Goal: Task Accomplishment & Management: Use online tool/utility

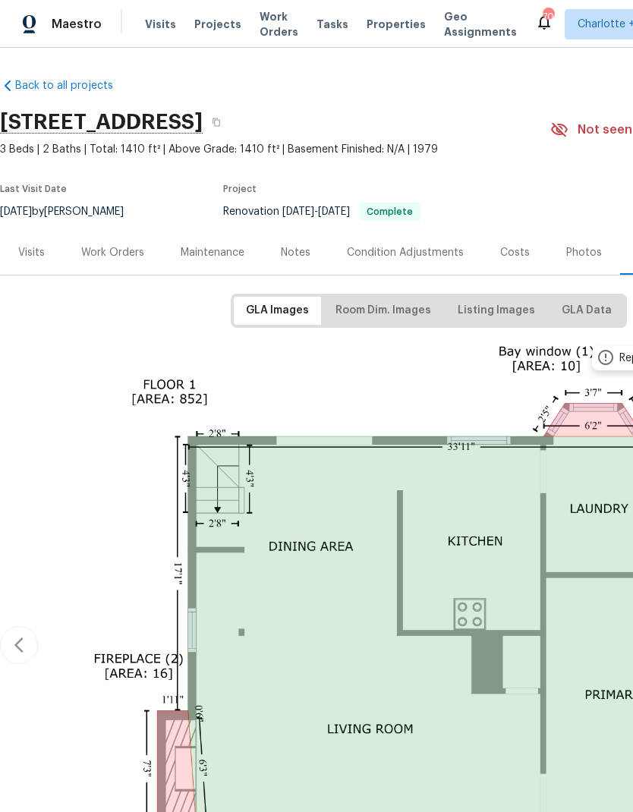
click at [582, 247] on div "Photos" at bounding box center [584, 252] width 36 height 15
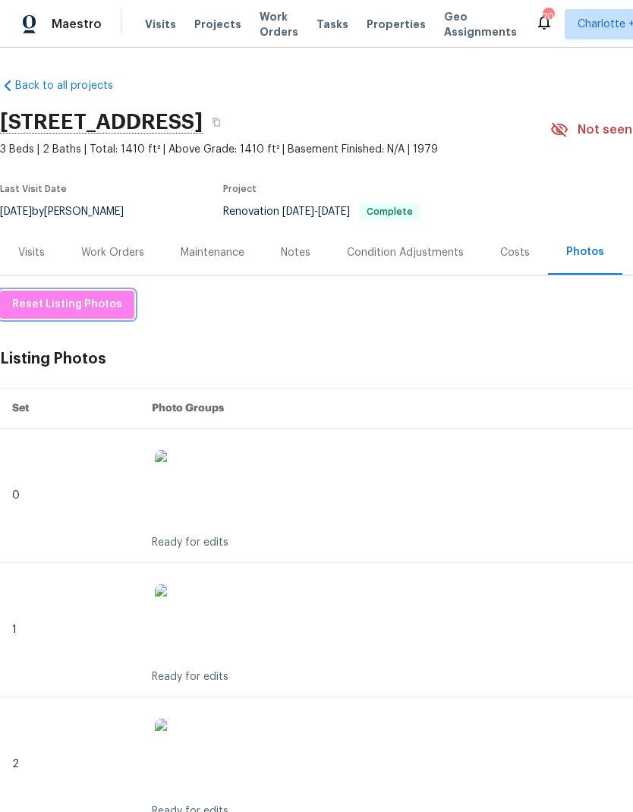
click at [66, 307] on span "Reset Listing Photos" at bounding box center [67, 304] width 110 height 19
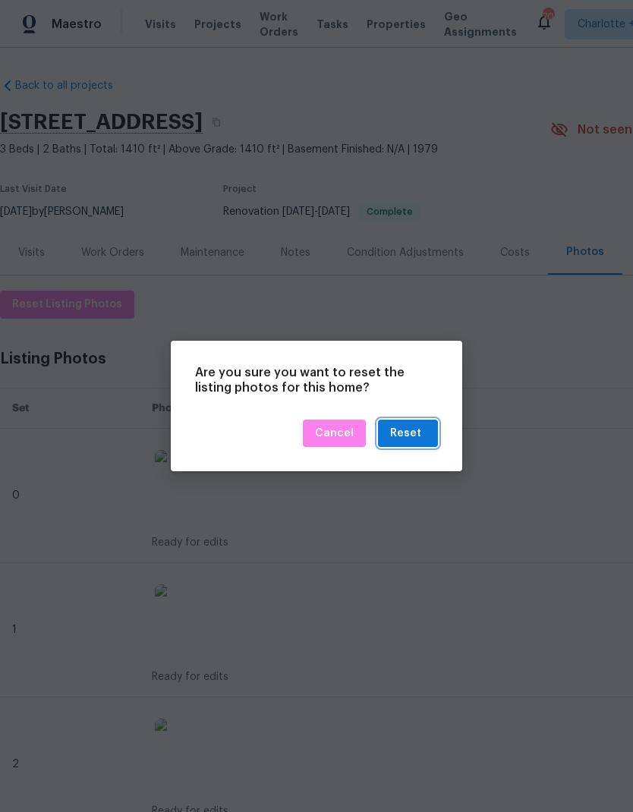
click at [423, 428] on div "Reset" at bounding box center [408, 433] width 36 height 19
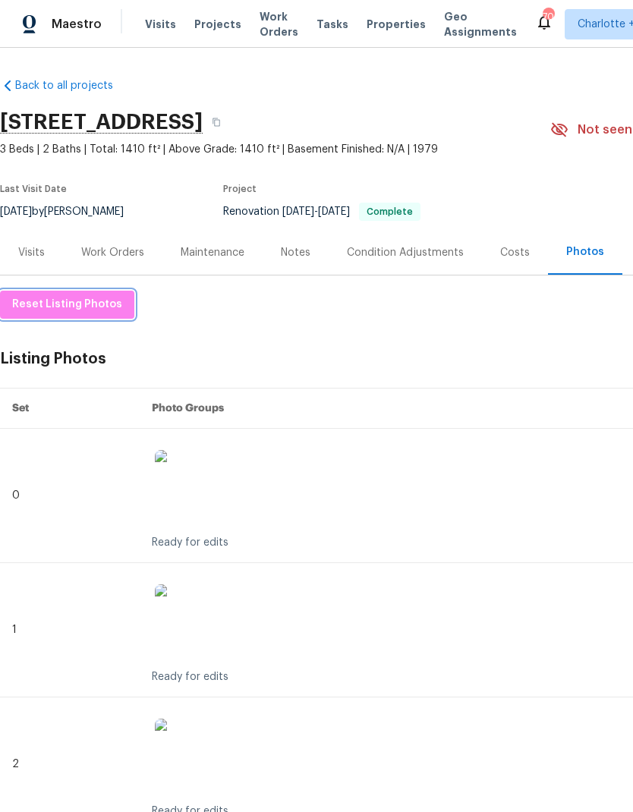
click at [69, 301] on span "Reset Listing Photos" at bounding box center [67, 304] width 110 height 19
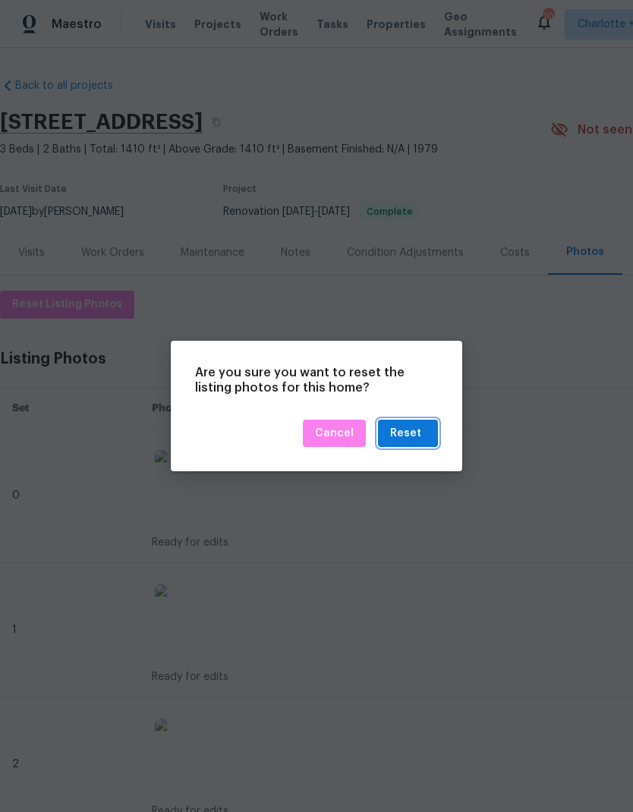
click at [437, 427] on button "Reset" at bounding box center [408, 434] width 60 height 28
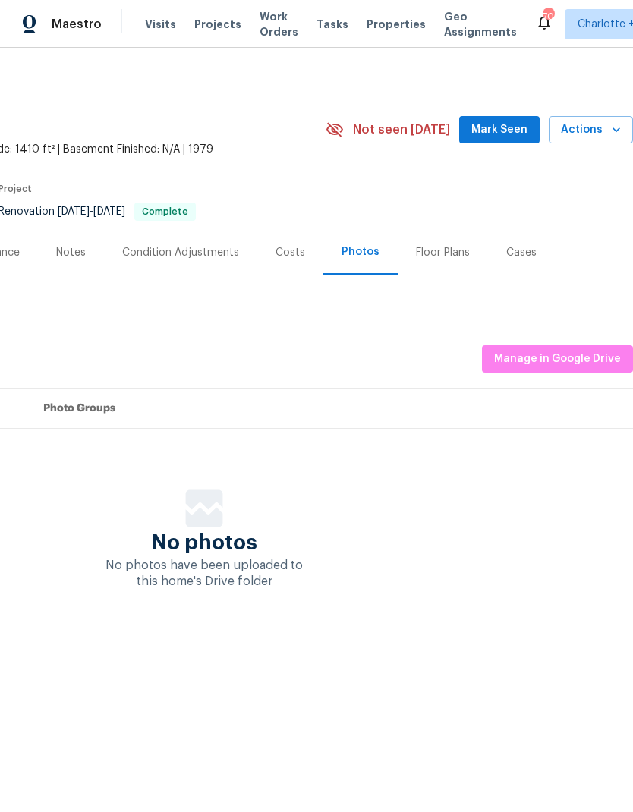
scroll to position [0, 225]
click at [565, 369] on button "Manage in Google Drive" at bounding box center [557, 359] width 151 height 28
click at [565, 362] on span "Manage in Google Drive" at bounding box center [557, 359] width 127 height 19
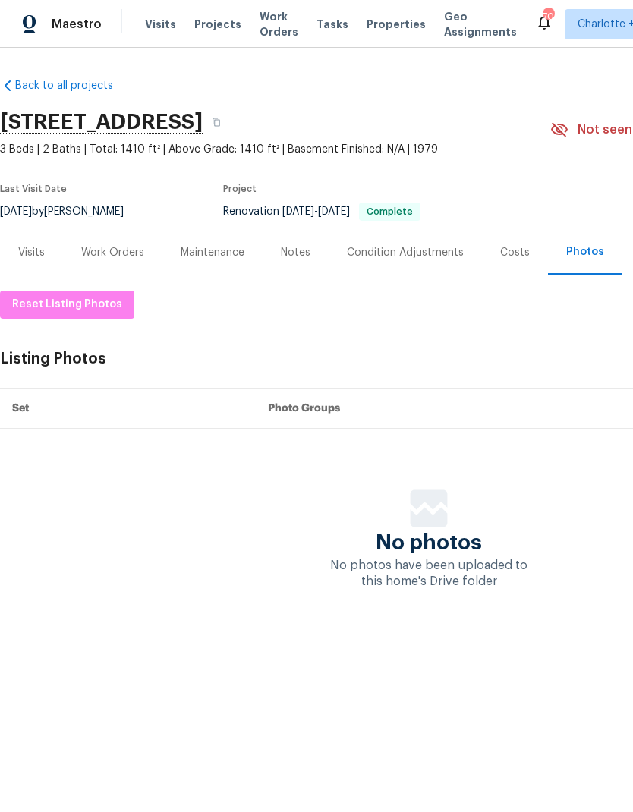
scroll to position [0, 0]
click at [96, 309] on span "Reset Listing Photos" at bounding box center [67, 304] width 110 height 19
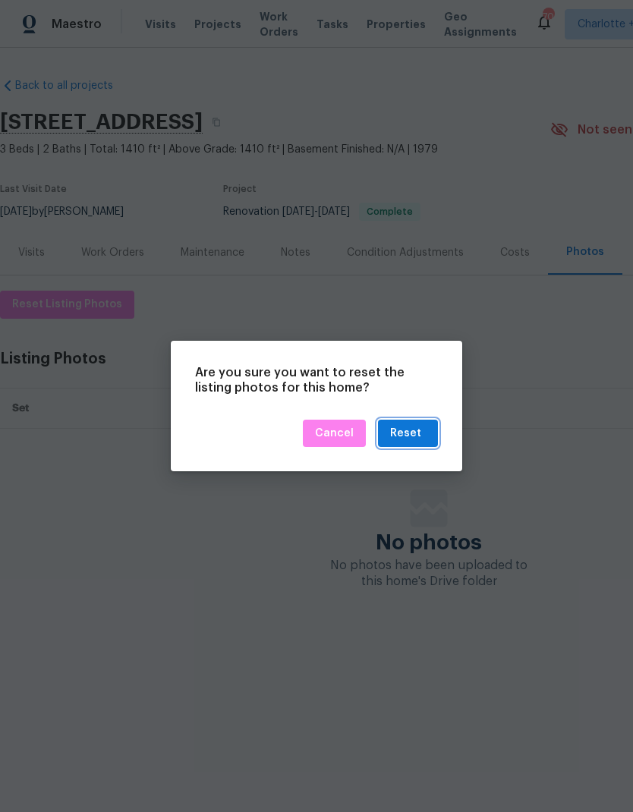
click at [430, 427] on button "Reset" at bounding box center [408, 434] width 60 height 28
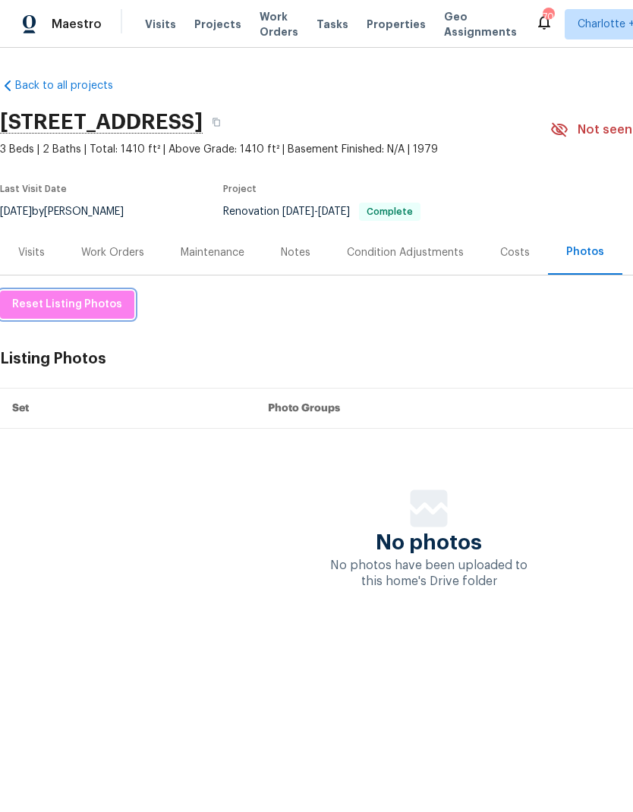
click at [81, 305] on span "Reset Listing Photos" at bounding box center [67, 304] width 110 height 19
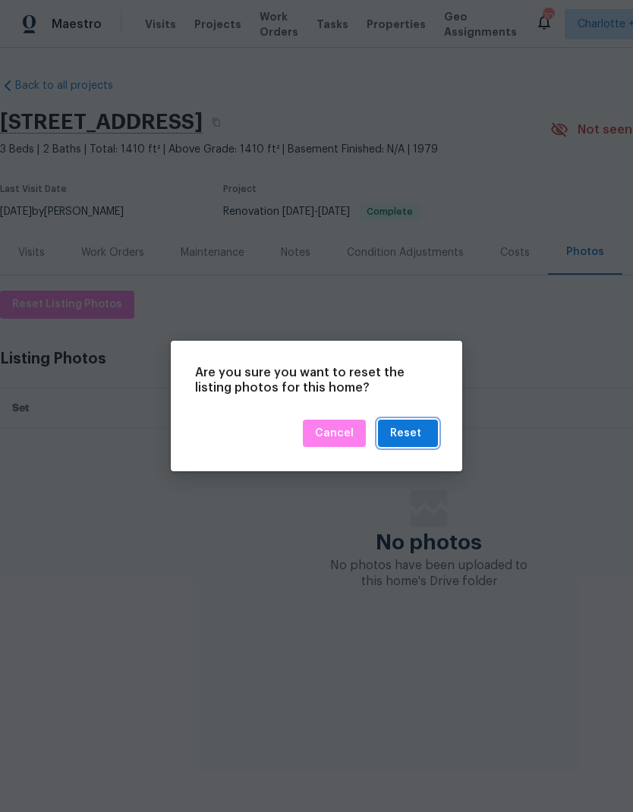
click at [430, 441] on button "Reset" at bounding box center [408, 434] width 60 height 28
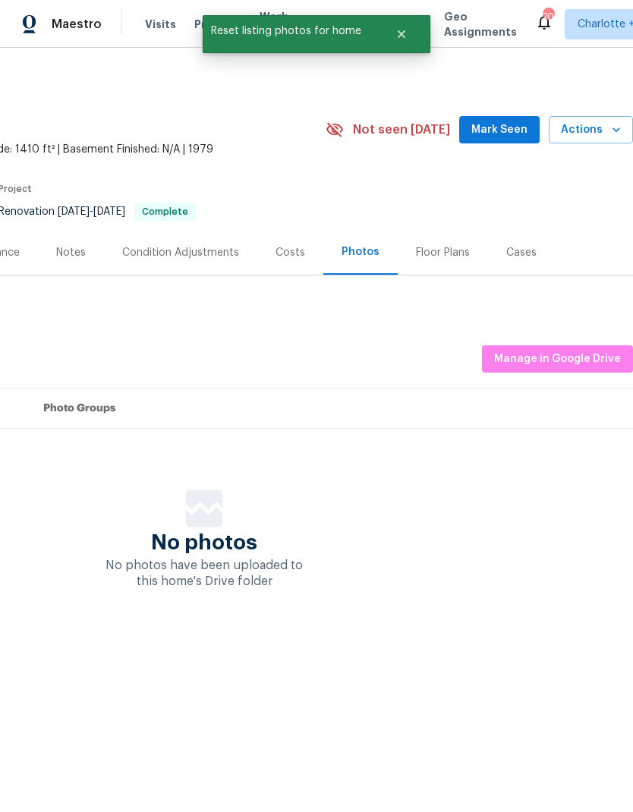
scroll to position [0, 225]
click at [582, 356] on span "Manage in Google Drive" at bounding box center [557, 359] width 127 height 19
